Goal: Transaction & Acquisition: Purchase product/service

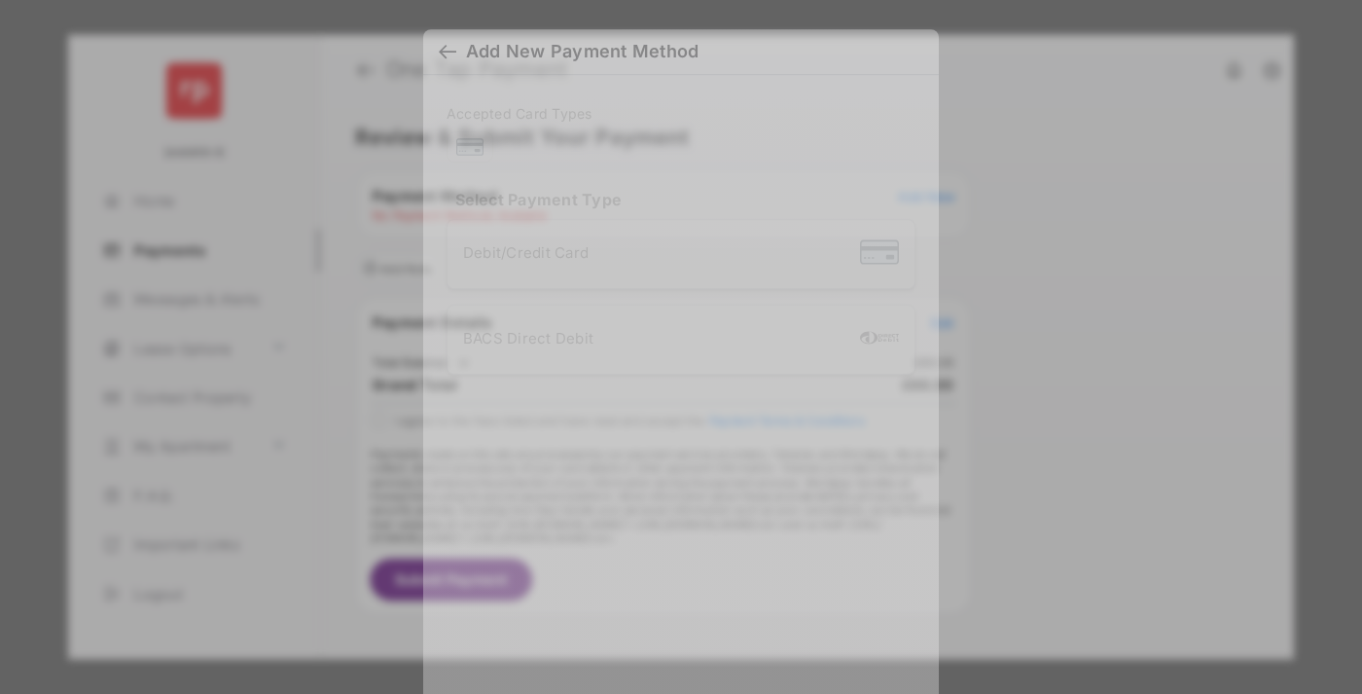
click at [677, 340] on div "BACS Direct Debit" at bounding box center [681, 339] width 436 height 37
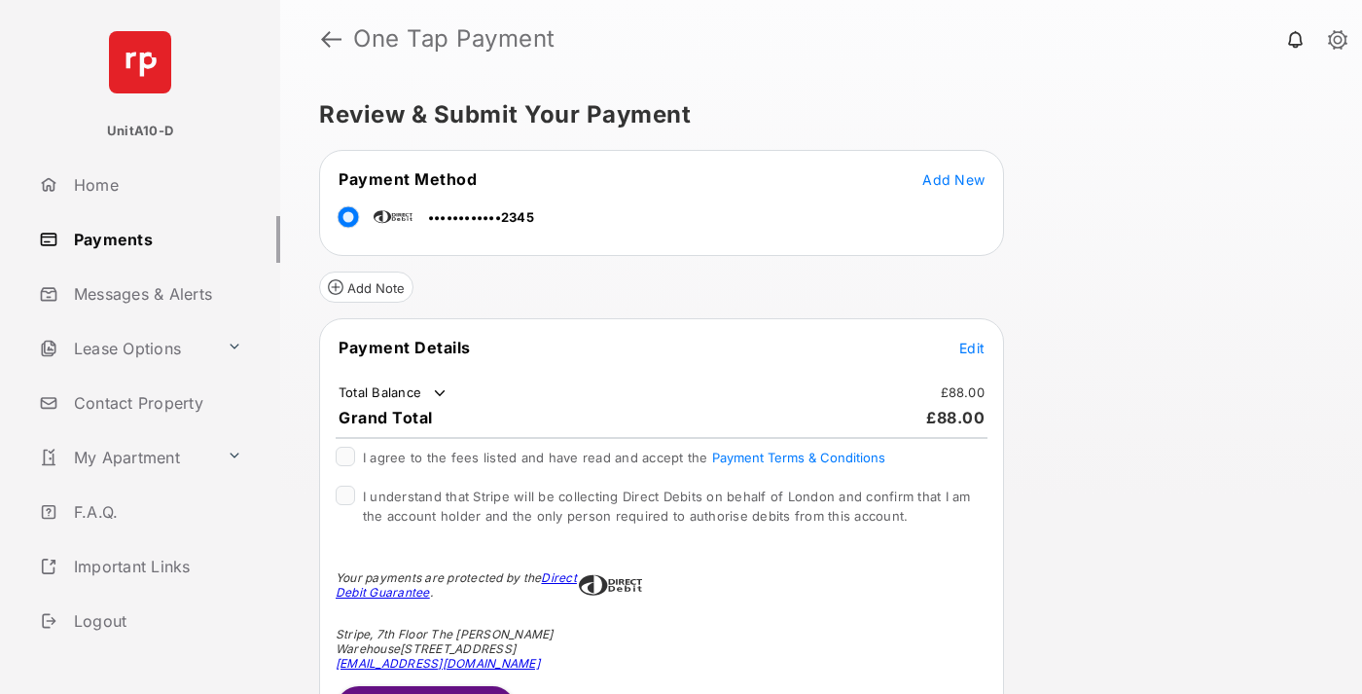
click at [972, 347] on span "Edit" at bounding box center [971, 348] width 25 height 17
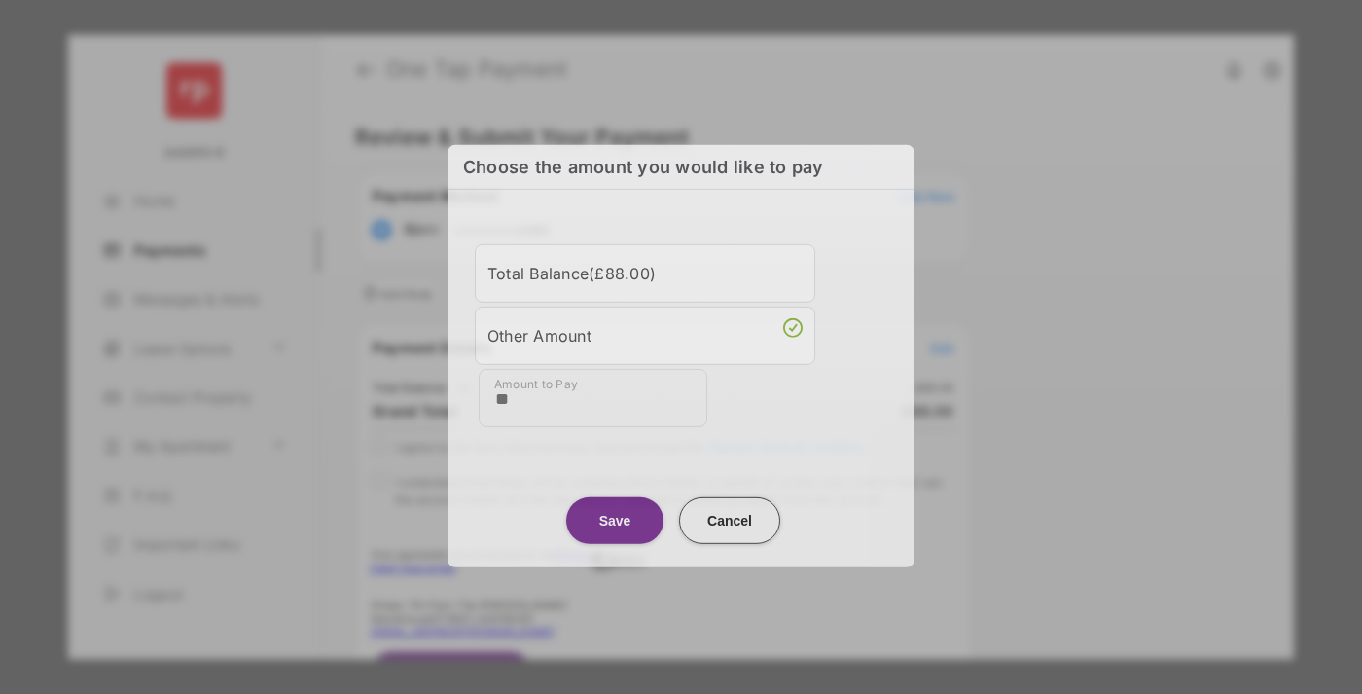
type input "**"
click at [615, 519] on button "Save" at bounding box center [614, 519] width 97 height 47
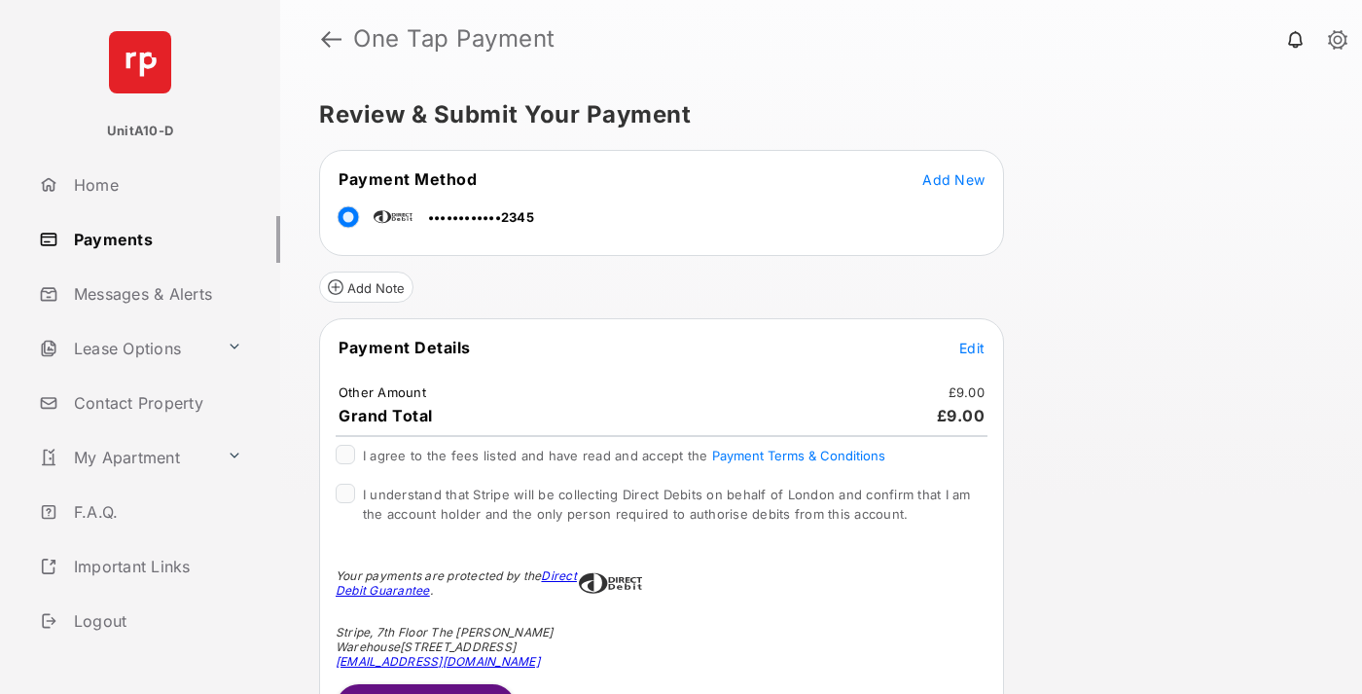
click at [972, 347] on span "Edit" at bounding box center [971, 348] width 25 height 17
click at [424, 688] on button "Submit Payment" at bounding box center [426, 707] width 180 height 47
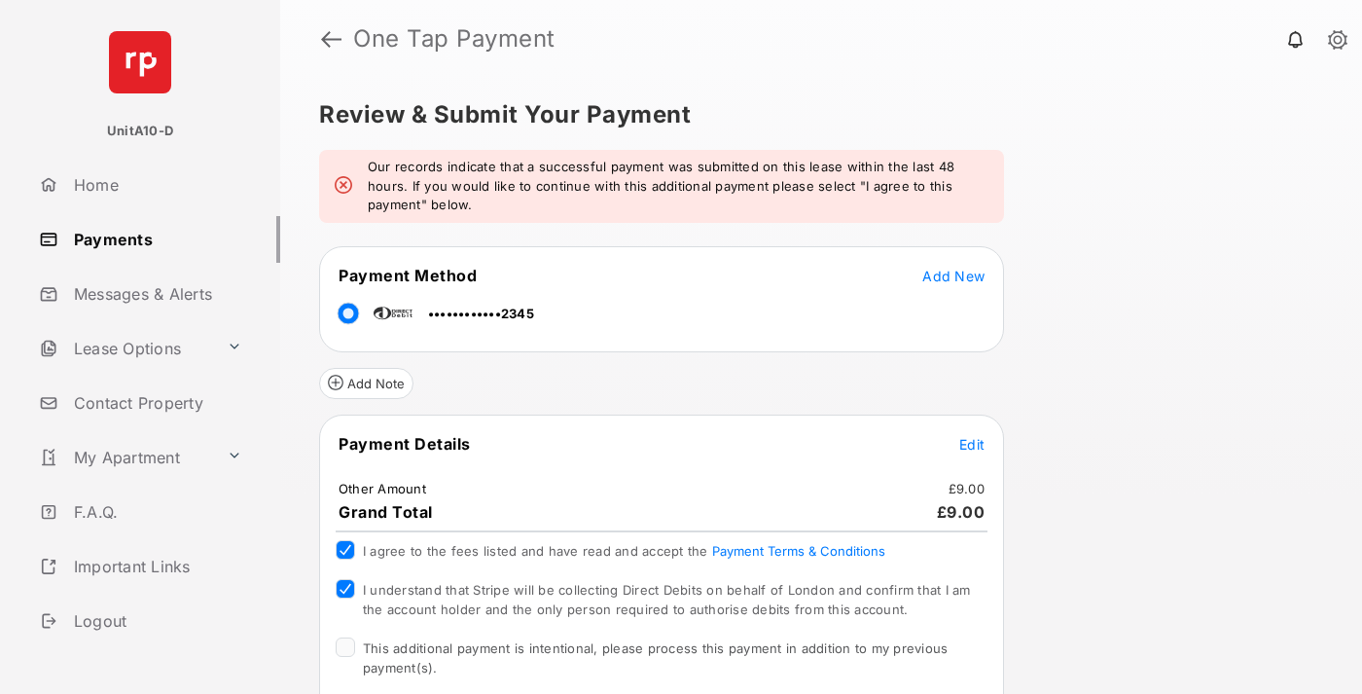
click at [652, 648] on span "This additional payment is intentional, please process this payment in addition…" at bounding box center [655, 657] width 585 height 35
